Goal: Task Accomplishment & Management: Manage account settings

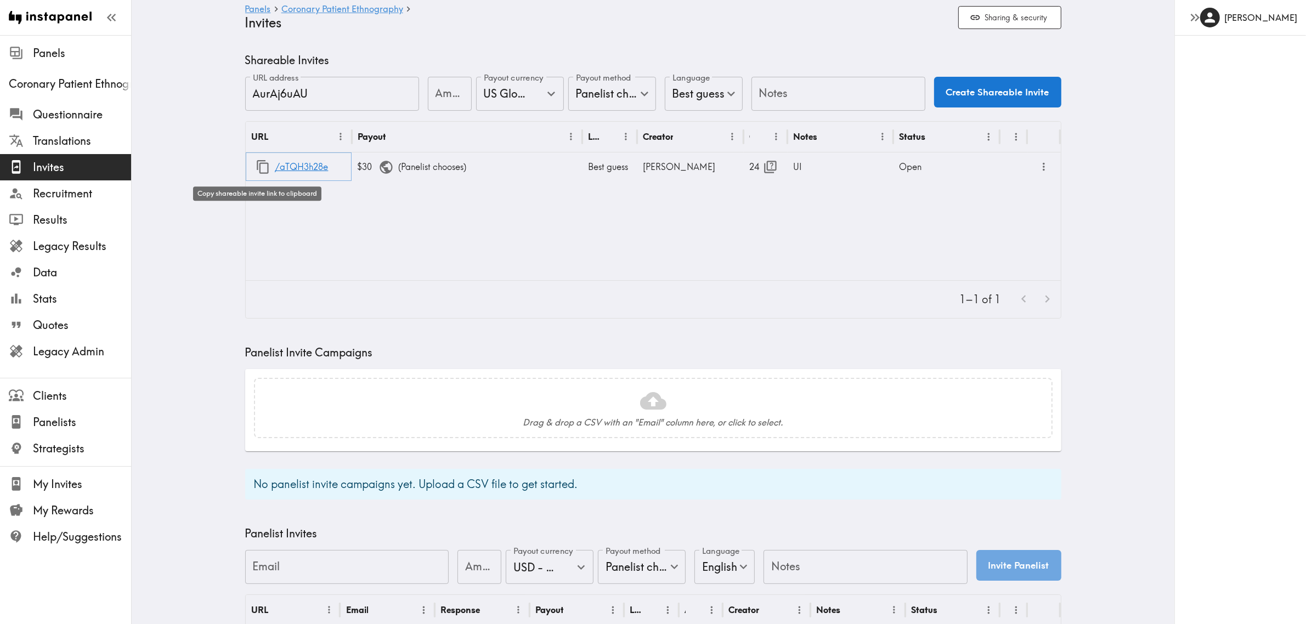
click at [262, 166] on icon "button" at bounding box center [263, 167] width 12 height 14
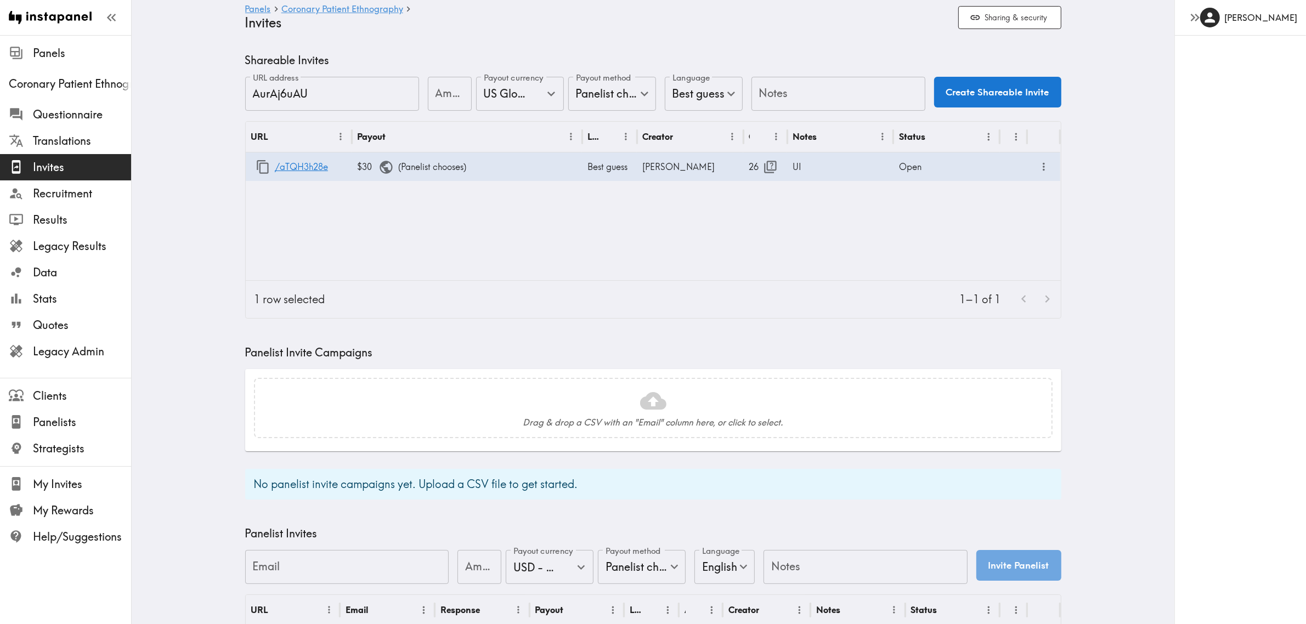
click at [83, 191] on span "Recruitment" at bounding box center [82, 193] width 98 height 15
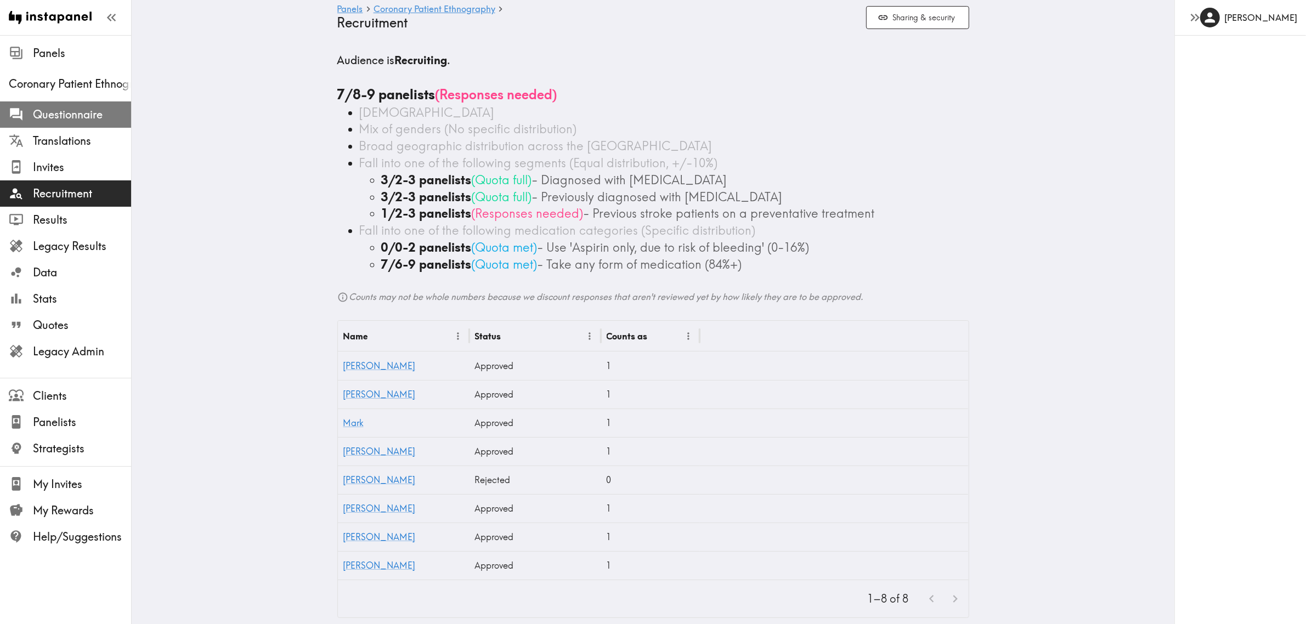
click at [69, 111] on span "Questionnaire" at bounding box center [82, 114] width 98 height 15
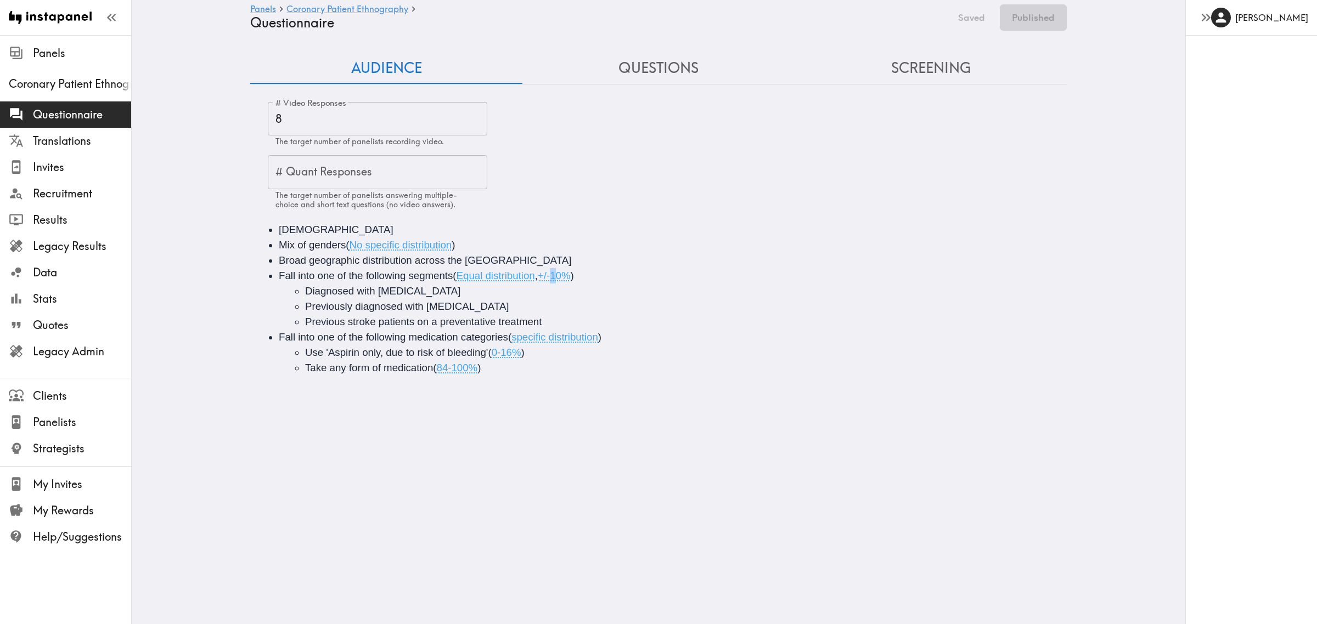
click at [550, 275] on span "+/-10%" at bounding box center [554, 276] width 33 height 12
click at [961, 15] on button "Save now" at bounding box center [964, 17] width 54 height 26
click at [1035, 16] on button "Publish" at bounding box center [1039, 17] width 56 height 26
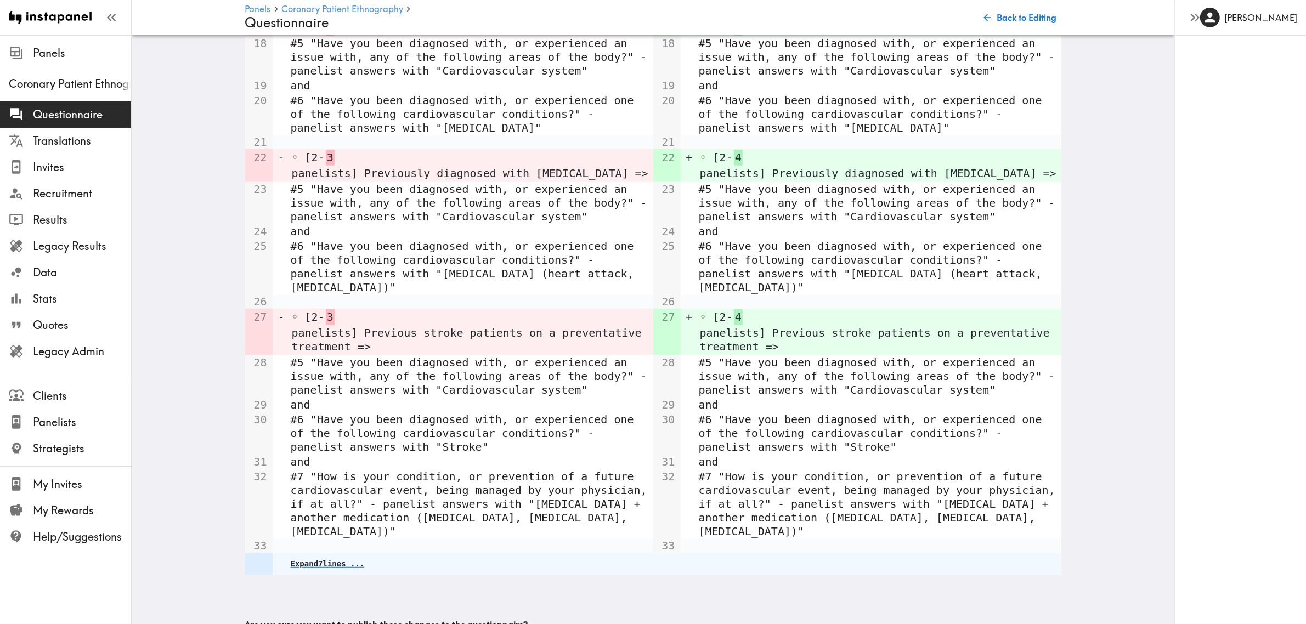
scroll to position [628, 0]
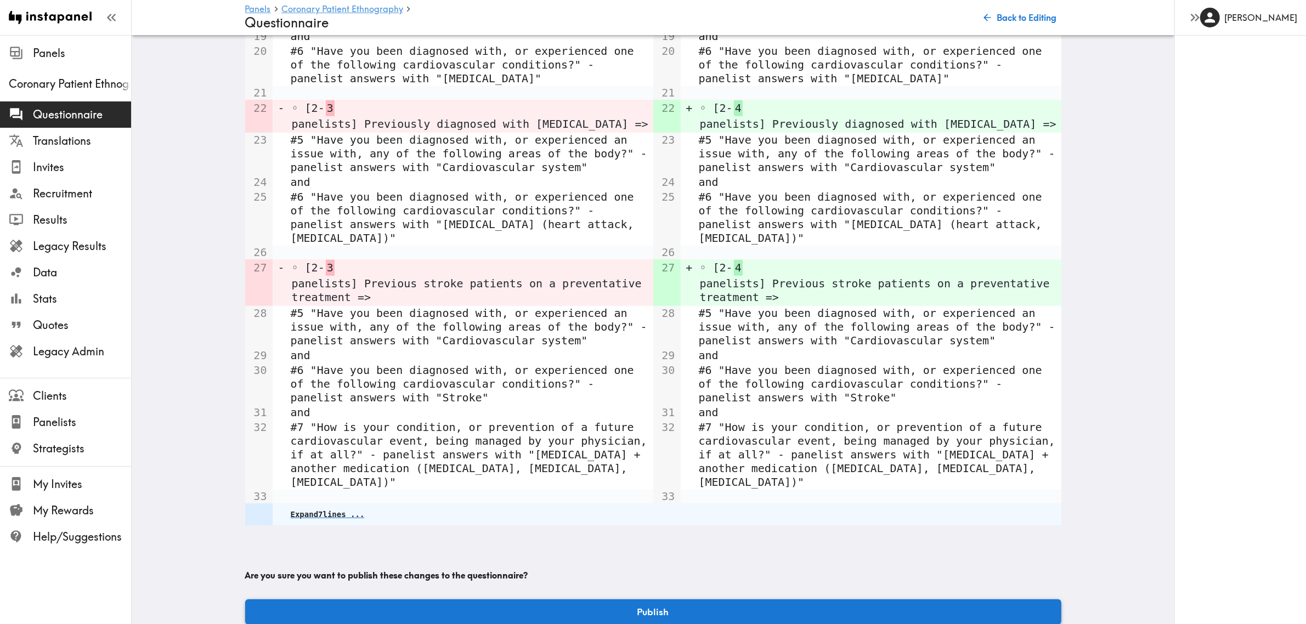
click at [772, 600] on button "Publish" at bounding box center [653, 612] width 816 height 25
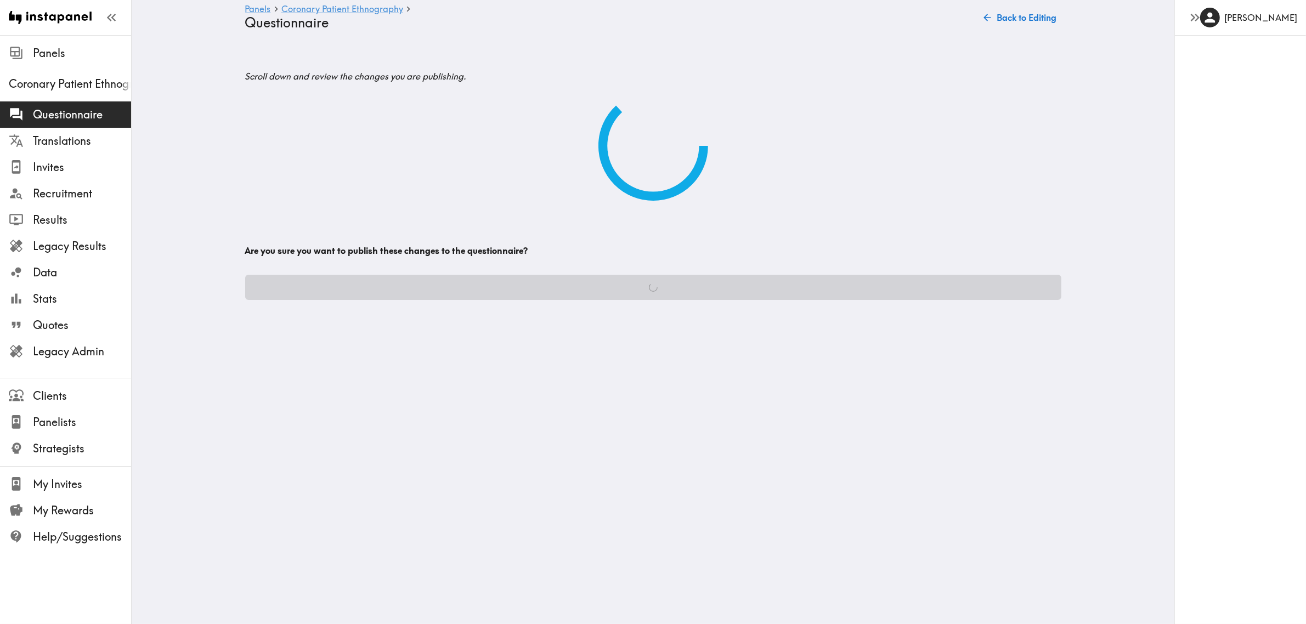
scroll to position [0, 0]
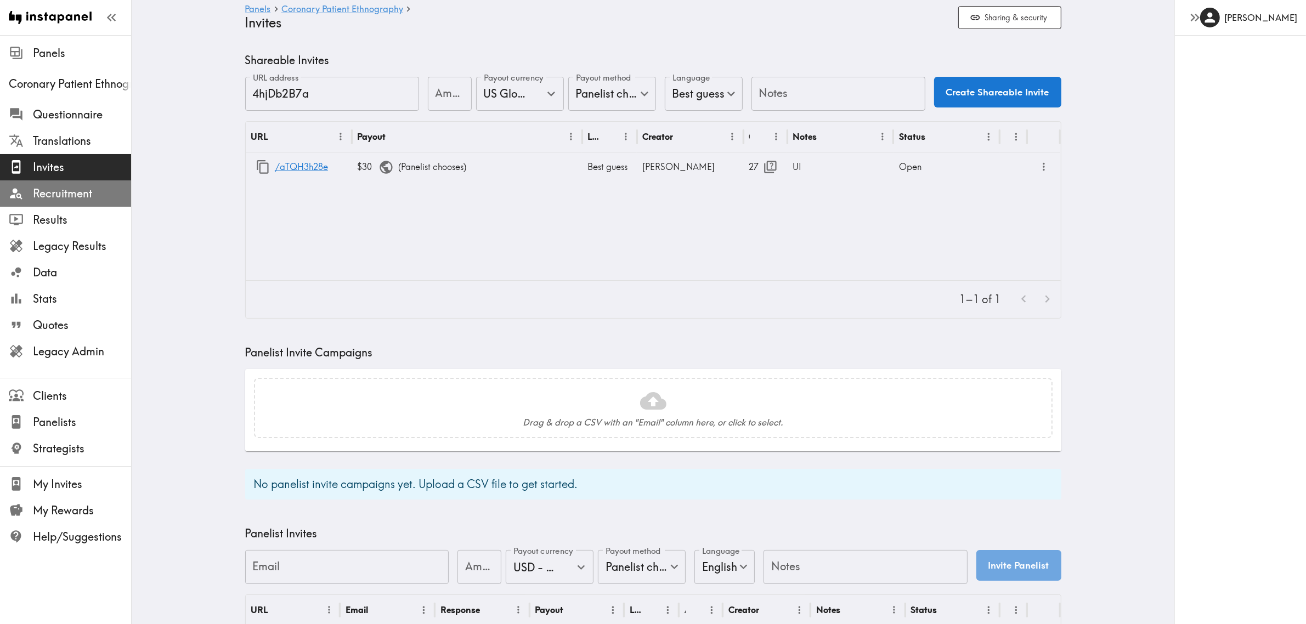
click at [77, 189] on span "Recruitment" at bounding box center [82, 193] width 98 height 15
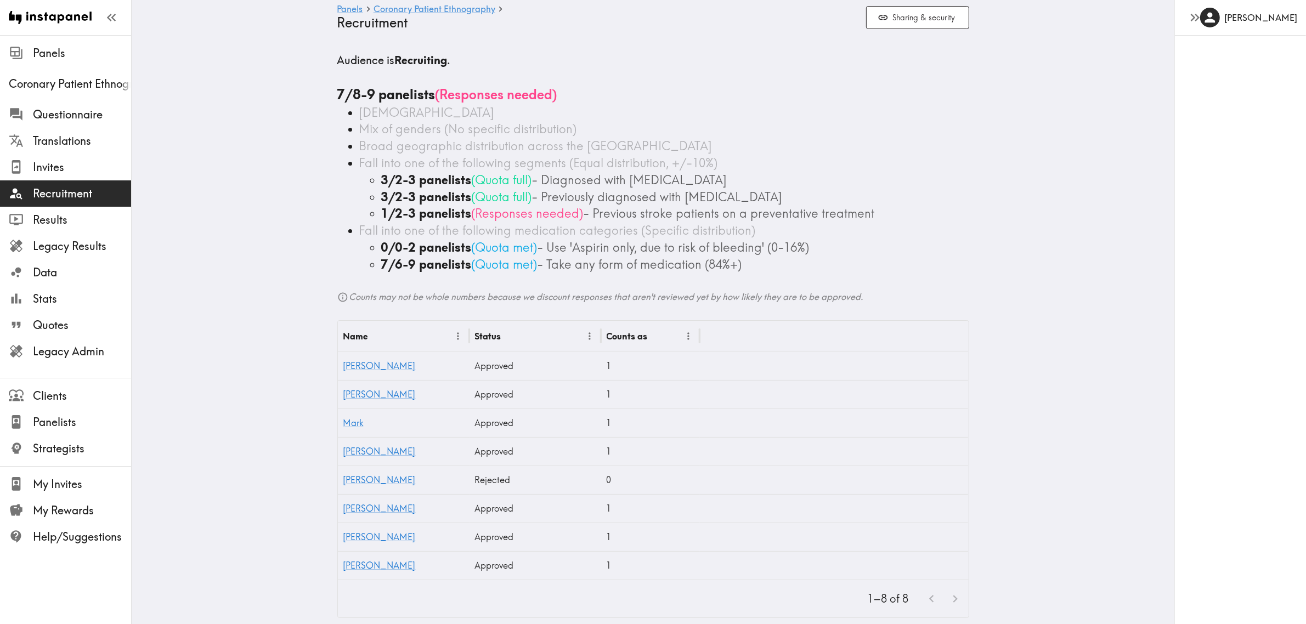
click at [193, 217] on main "Panels Coronary Patient Ethnography Recruitment Sharing & security Audience is …" at bounding box center [653, 335] width 1043 height 601
drag, startPoint x: 193, startPoint y: 217, endPoint x: 208, endPoint y: 232, distance: 21.3
click at [194, 217] on main "Panels Coronary Patient Ethnography Recruitment Sharing & security Audience is …" at bounding box center [653, 335] width 1043 height 601
click at [252, 256] on main "Panels Coronary Patient Ethnography Recruitment Sharing & security Audience is …" at bounding box center [653, 335] width 1043 height 601
click at [57, 170] on span "Invites" at bounding box center [82, 167] width 98 height 15
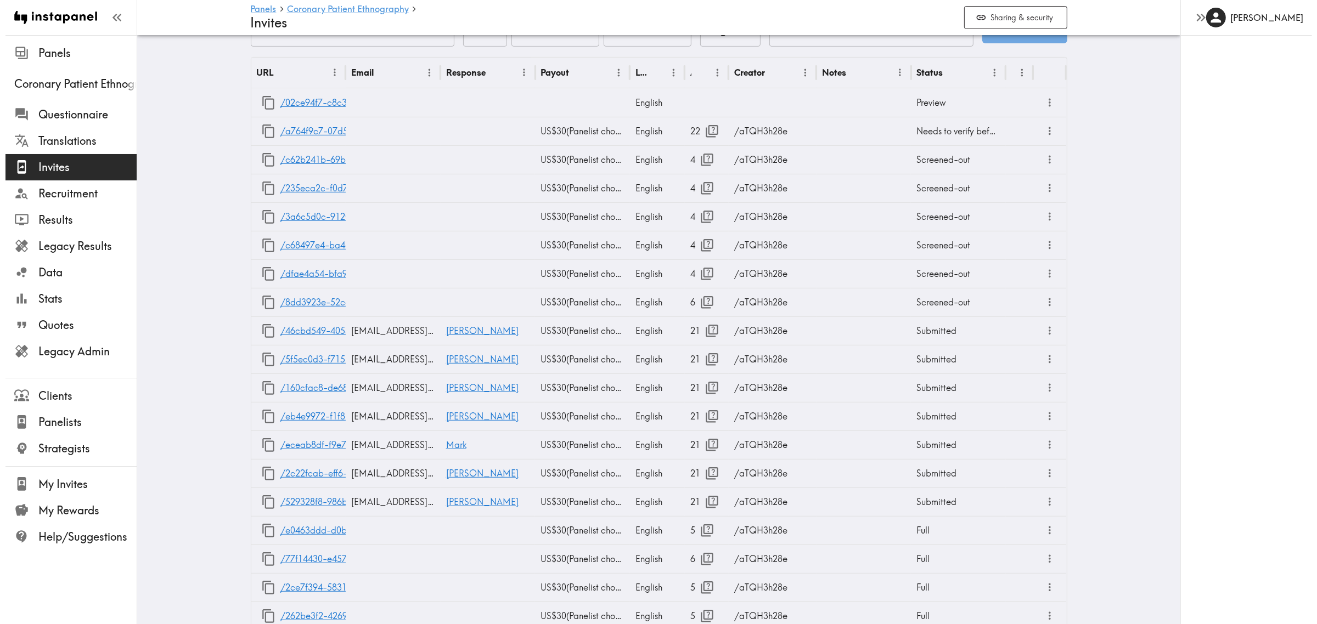
scroll to position [549, 0]
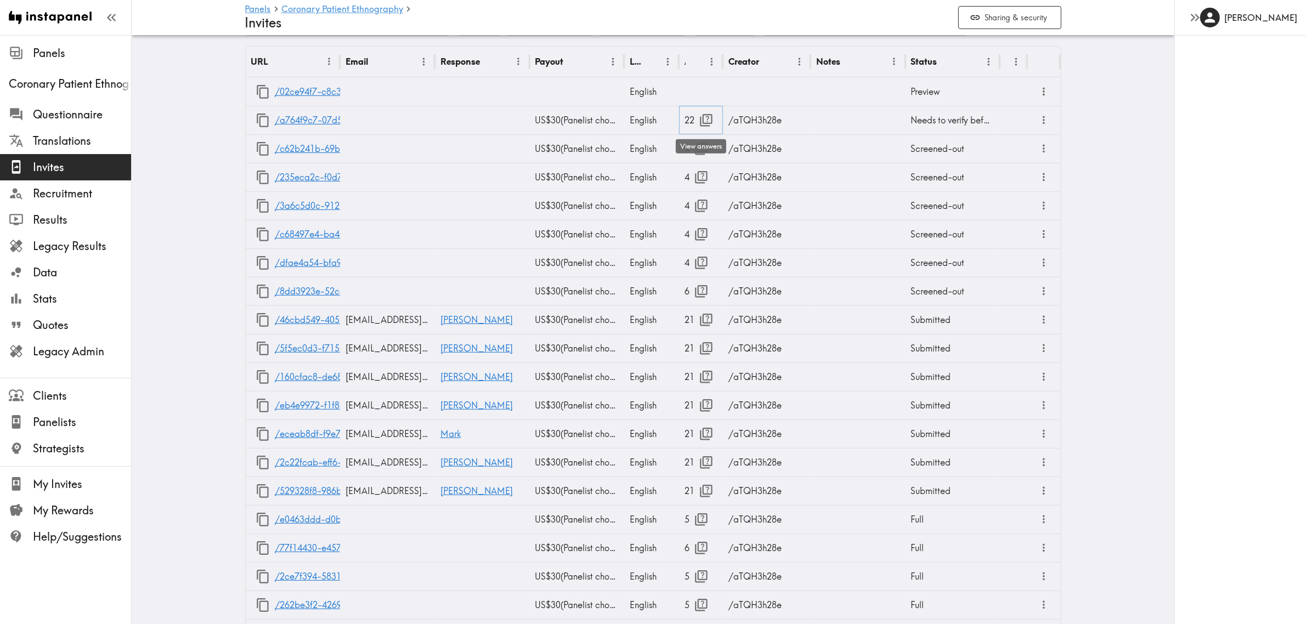
click at [696, 145] on div "View answers" at bounding box center [701, 146] width 50 height 14
click at [700, 149] on icon "button" at bounding box center [701, 149] width 15 height 15
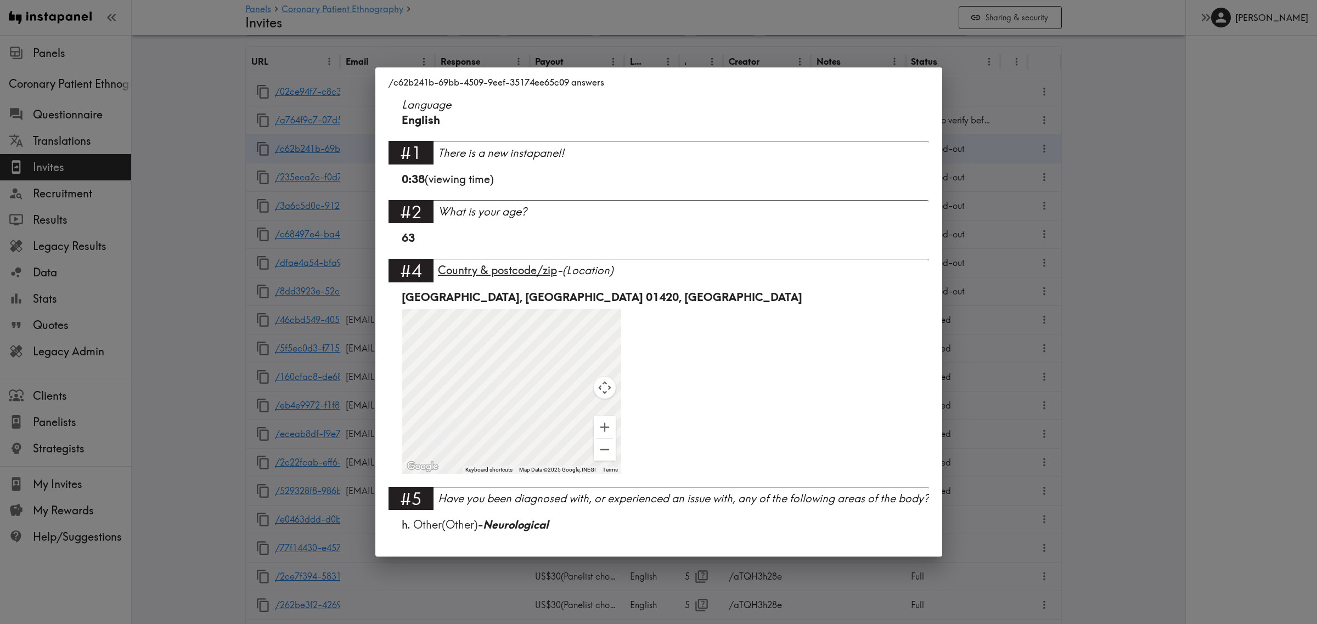
click at [206, 289] on div "/c62b241b-69bb-4509-9eef-35174ee65c09 answers Language English #1 There is a ne…" at bounding box center [658, 312] width 1317 height 624
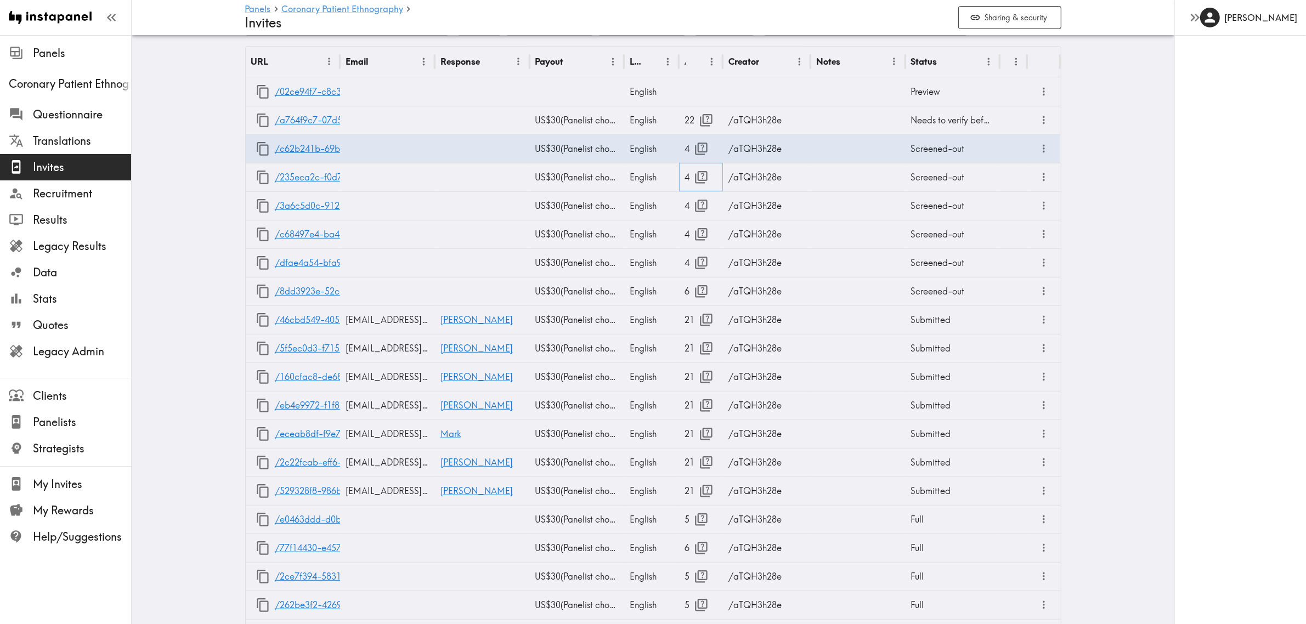
click at [696, 173] on icon "button" at bounding box center [701, 177] width 15 height 15
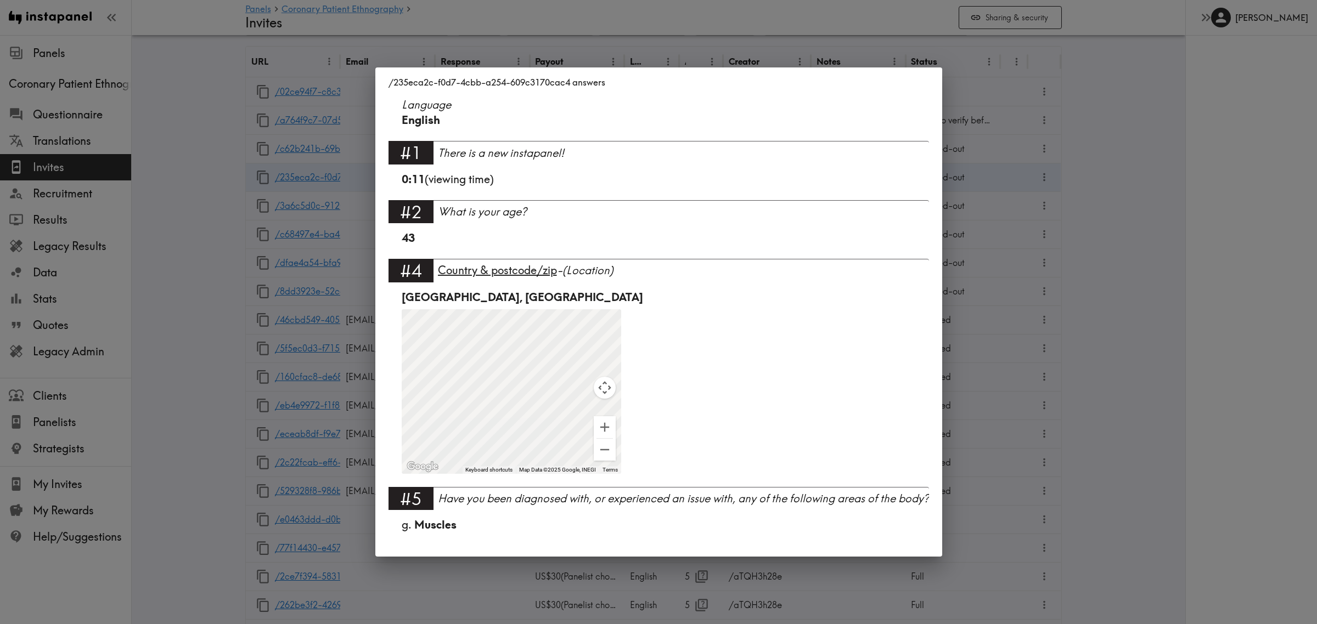
click at [204, 284] on div "/235eca2c-f0d7-4cbb-a254-609c3170cac4 answers Language English #1 There is a ne…" at bounding box center [658, 312] width 1317 height 624
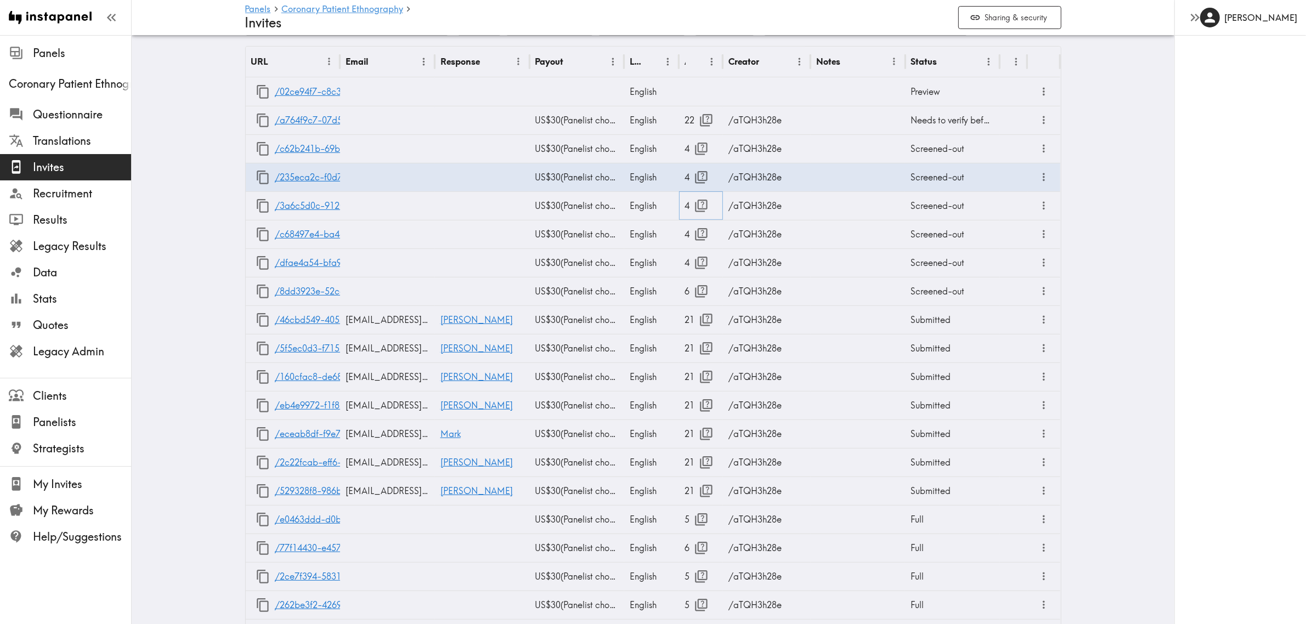
click at [701, 201] on icon "button" at bounding box center [701, 206] width 13 height 13
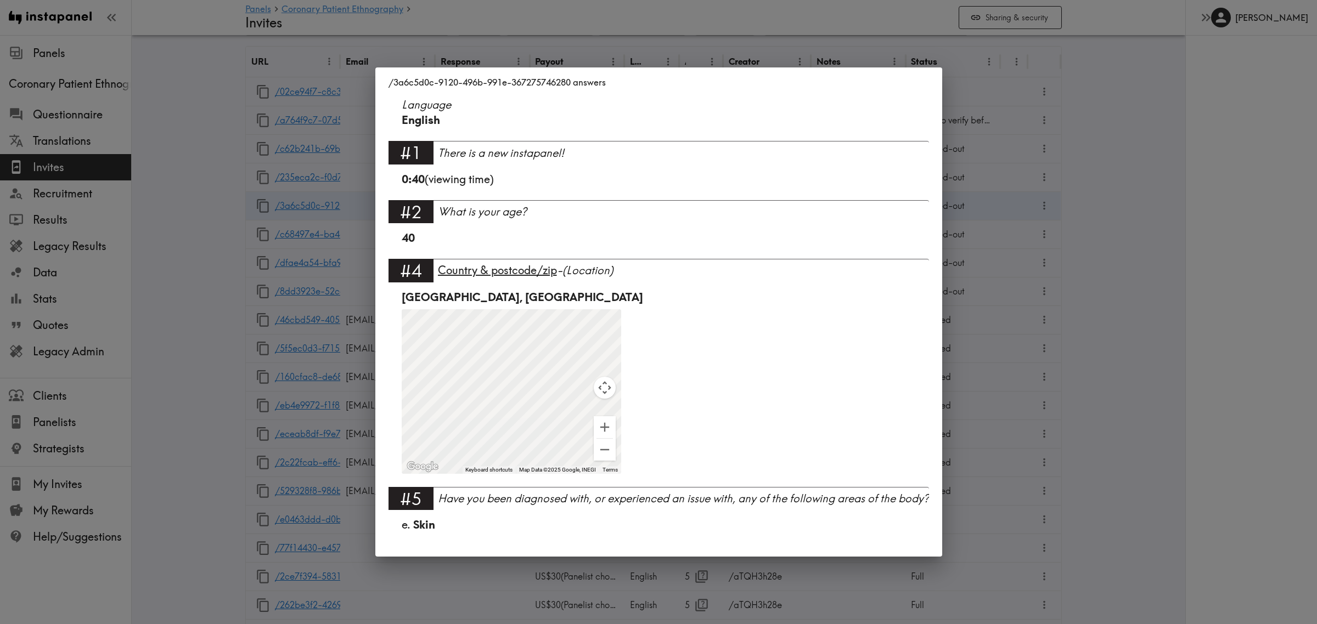
click at [237, 264] on div "/3a6c5d0c-9120-496b-991e-367275746280 answers Language English #1 There is a ne…" at bounding box center [658, 312] width 1317 height 624
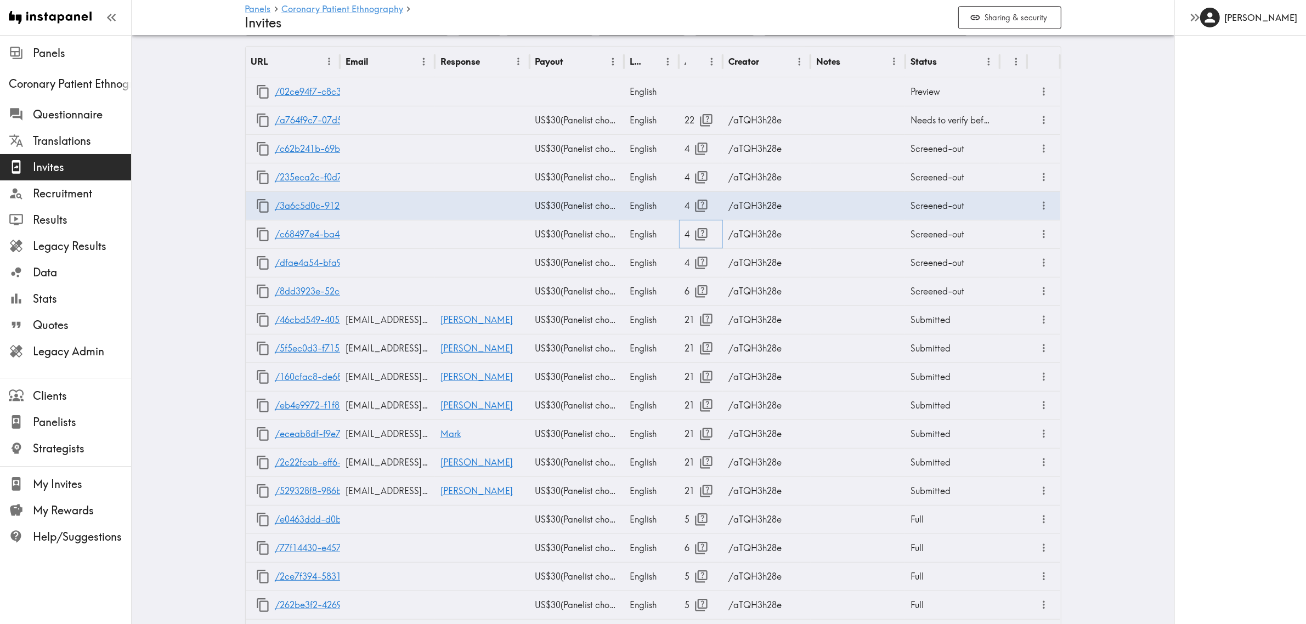
click at [694, 236] on icon "button" at bounding box center [701, 234] width 15 height 15
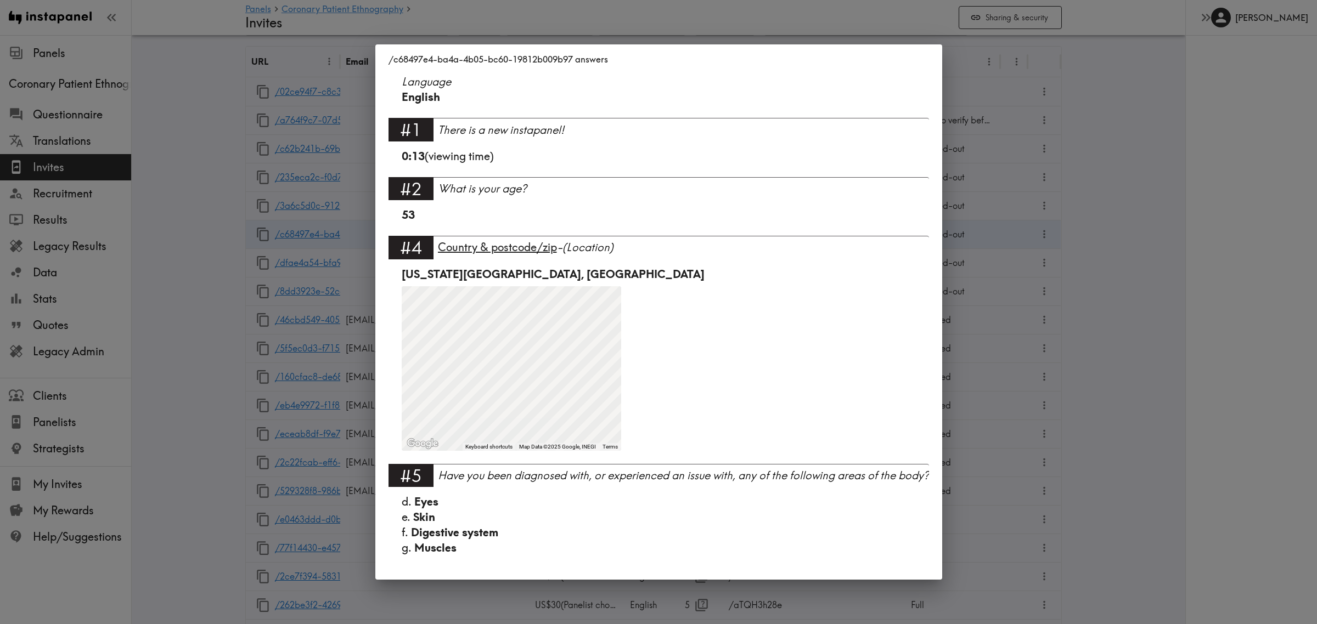
click at [270, 279] on div "/c68497e4-ba4a-4b05-bc60-19812b009b97 answers Language English #1 There is a ne…" at bounding box center [658, 312] width 1317 height 624
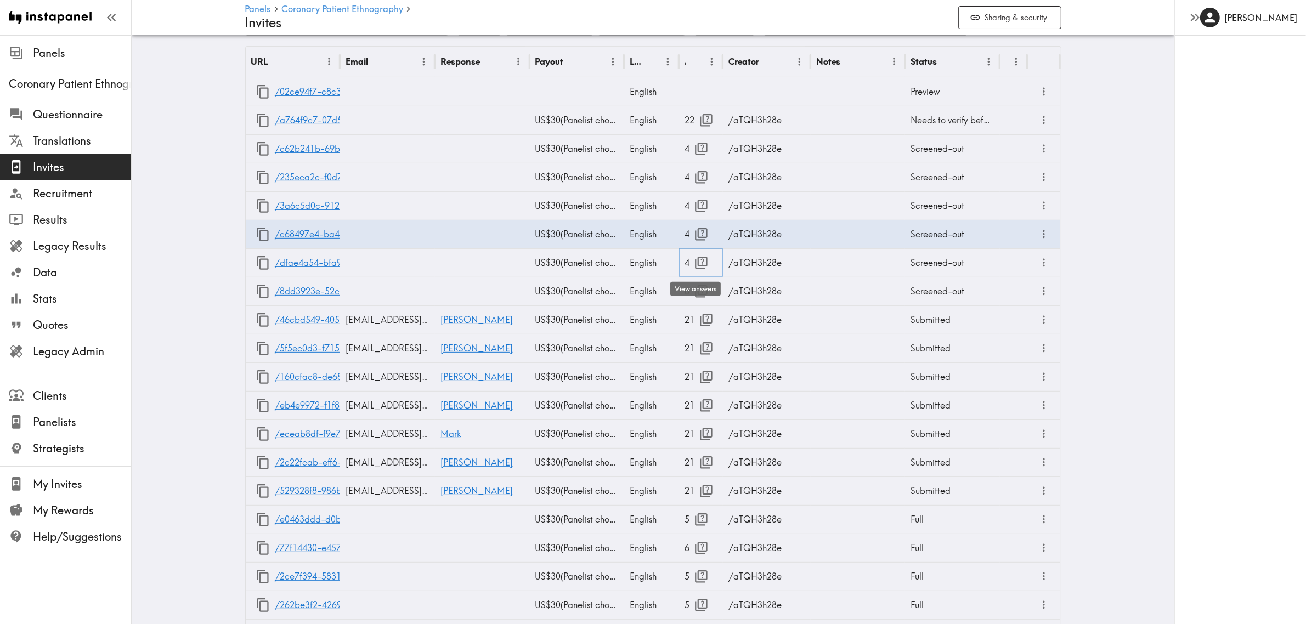
click at [701, 264] on icon "button" at bounding box center [701, 263] width 15 height 15
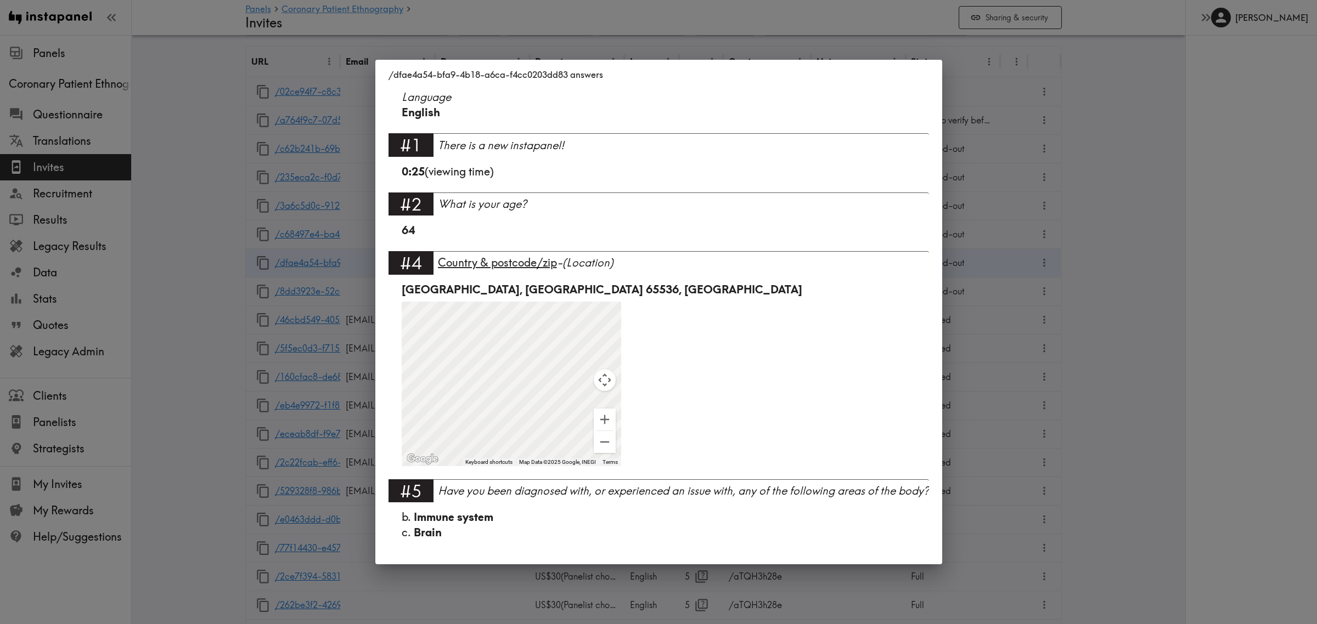
click at [154, 304] on div "/dfae4a54-bfa9-4b18-a6ca-f4cc0203dd83 answers Language English #1 There is a ne…" at bounding box center [658, 312] width 1317 height 624
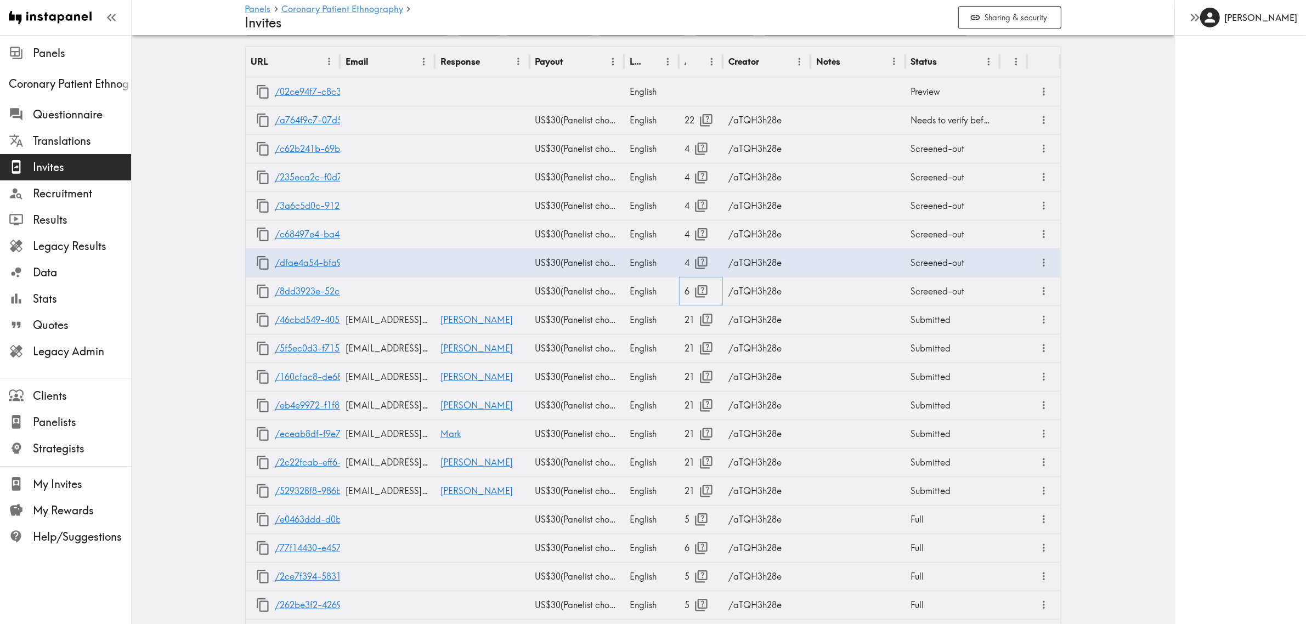
click at [697, 290] on icon "button" at bounding box center [701, 291] width 15 height 15
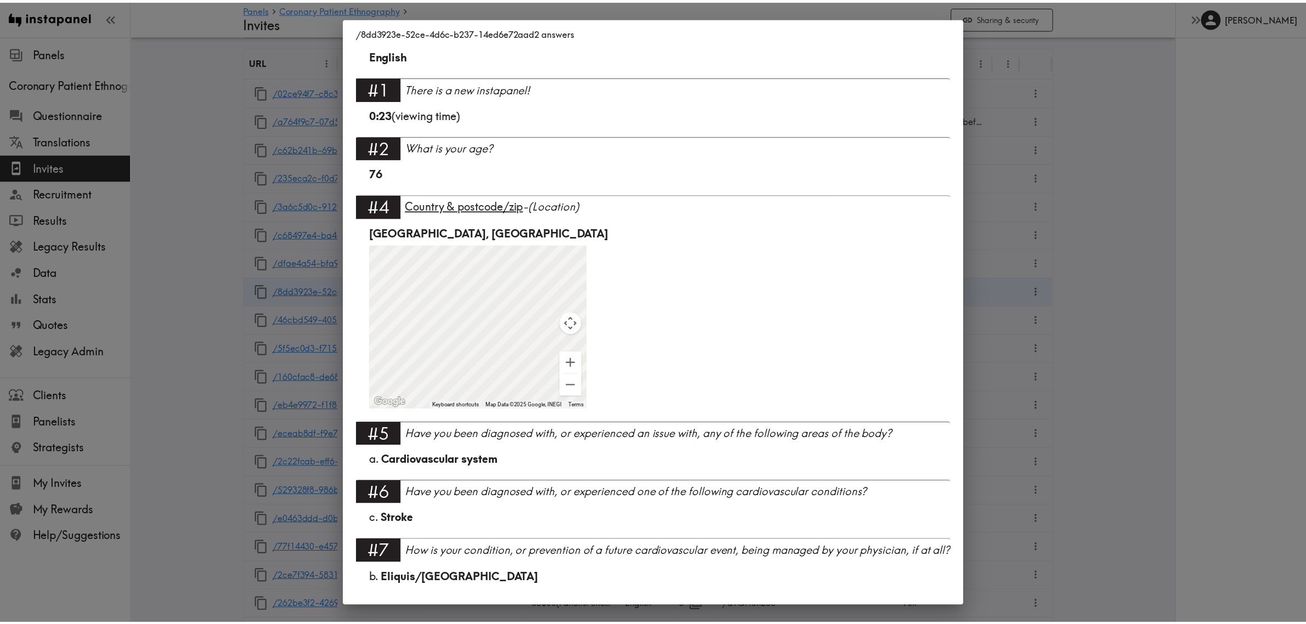
scroll to position [18, 0]
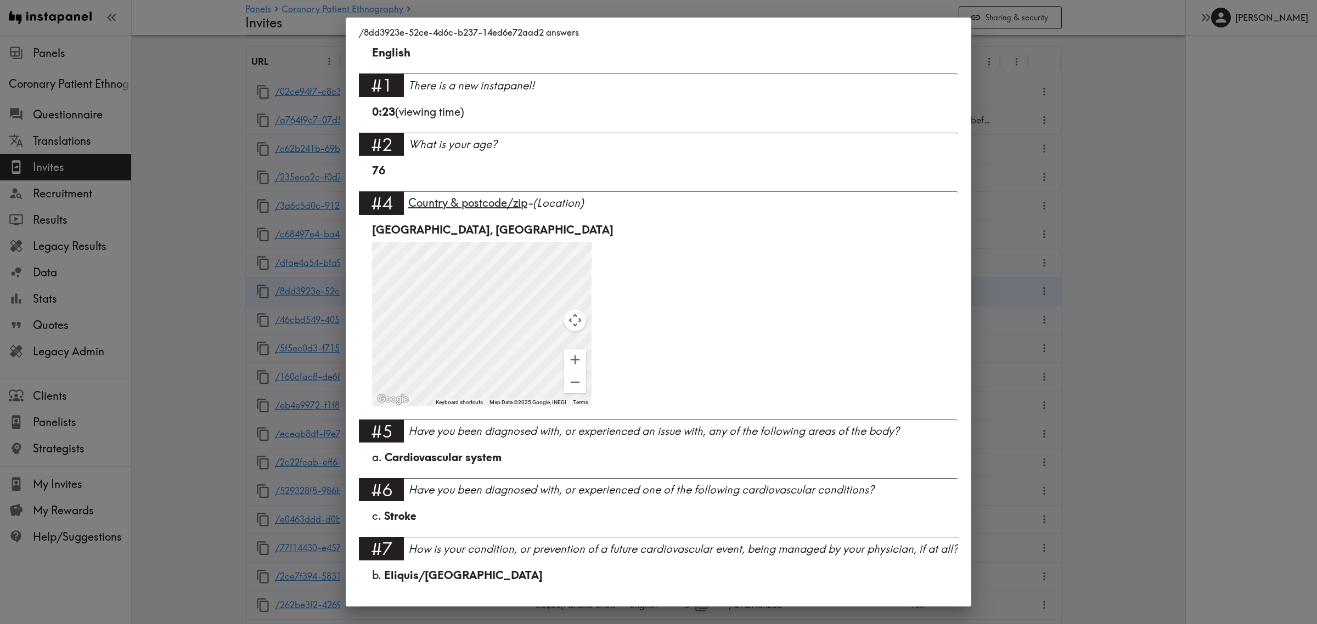
click at [207, 232] on div "/8dd3923e-52ce-4d6c-b237-14ed6e72aad2 answers Language English #1 There is a ne…" at bounding box center [658, 312] width 1317 height 624
